Goal: Task Accomplishment & Management: Use online tool/utility

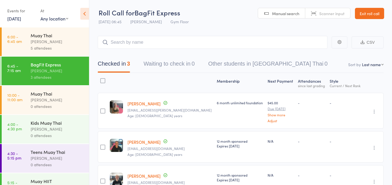
click at [48, 98] on div "[PERSON_NAME]" at bounding box center [58, 100] width 54 height 6
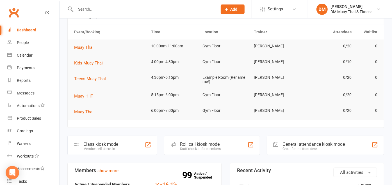
scroll to position [94, 0]
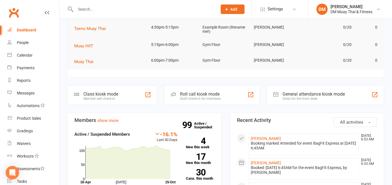
click at [203, 98] on div "Staff check-in for members" at bounding box center [200, 99] width 41 height 4
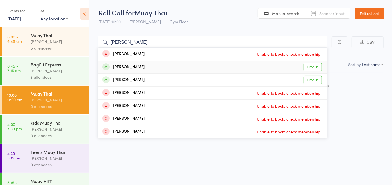
type input "[PERSON_NAME]"
click at [153, 67] on div "[PERSON_NAME] Drop in" at bounding box center [212, 67] width 229 height 13
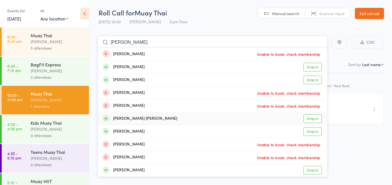
type input "[PERSON_NAME]"
click at [151, 116] on div "Jackson Prestwidge Drop in" at bounding box center [212, 119] width 229 height 13
